Goal: Navigation & Orientation: Understand site structure

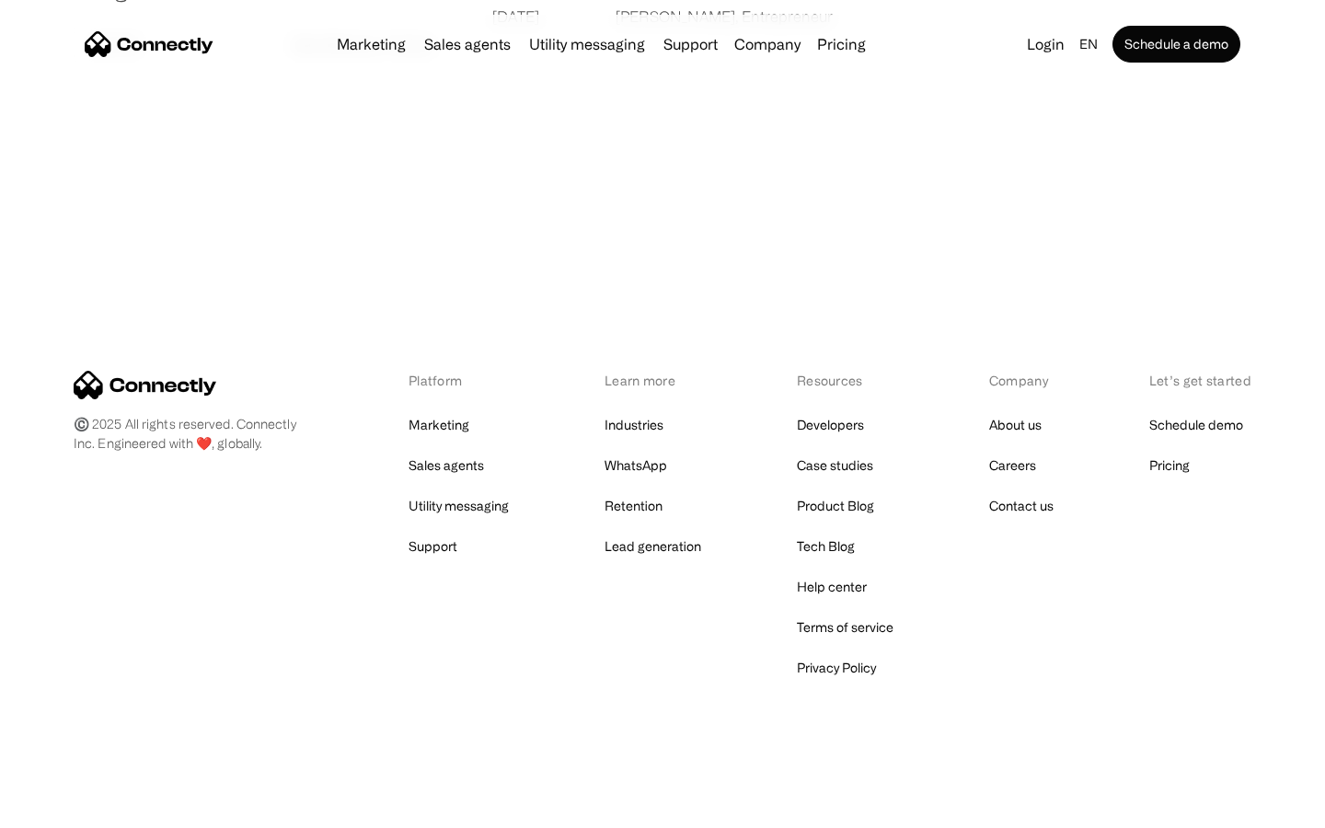
scroll to position [3537, 0]
